Goal: Navigation & Orientation: Find specific page/section

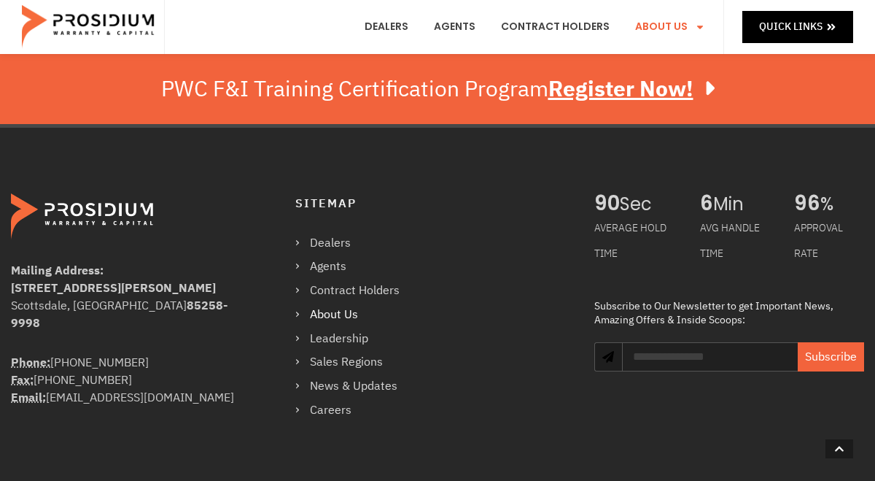
scroll to position [1449, 0]
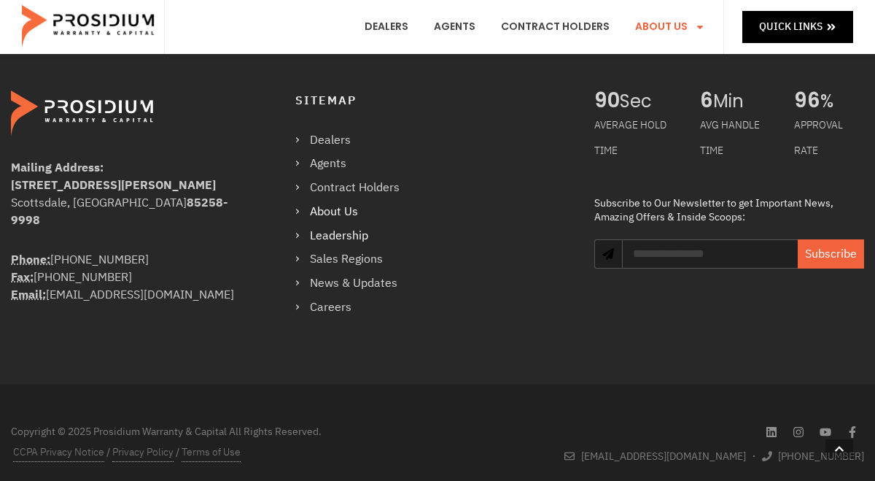
click at [333, 225] on link "Leadership" at bounding box center [354, 235] width 119 height 21
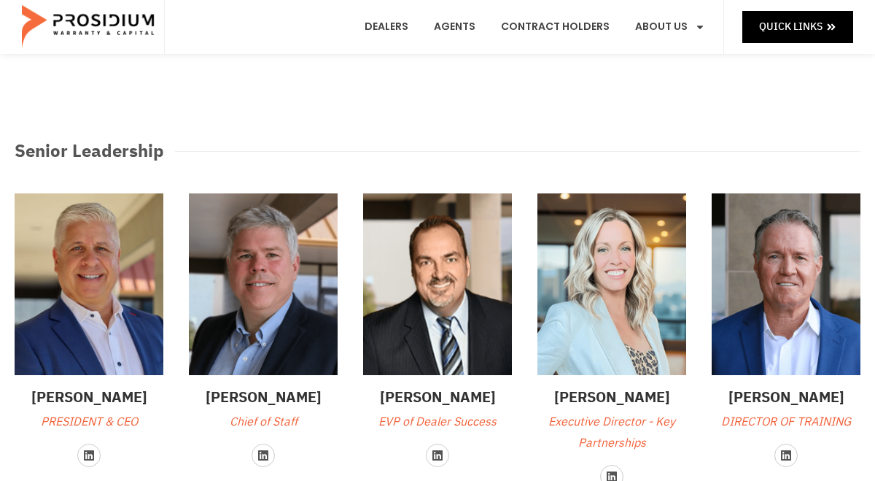
scroll to position [39, 0]
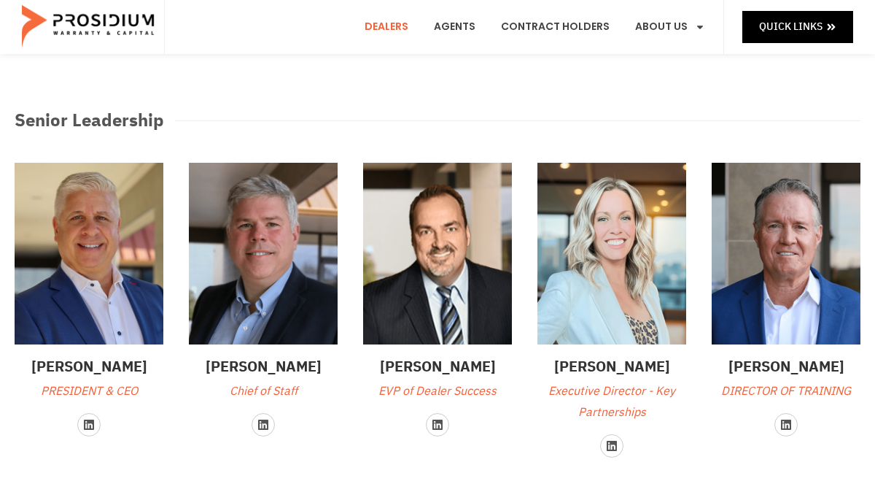
click at [397, 27] on link "Dealers" at bounding box center [387, 27] width 66 height 54
